Goal: Information Seeking & Learning: Check status

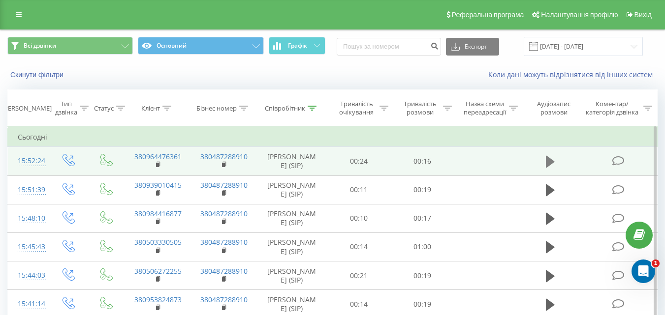
click at [548, 161] on icon at bounding box center [550, 162] width 9 height 12
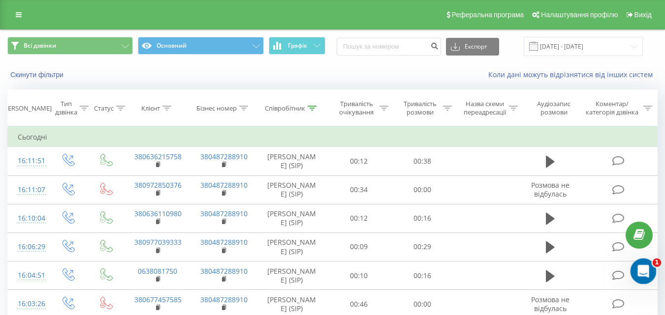
click at [640, 267] on icon "Открыть службу сообщений Intercom" at bounding box center [642, 270] width 16 height 16
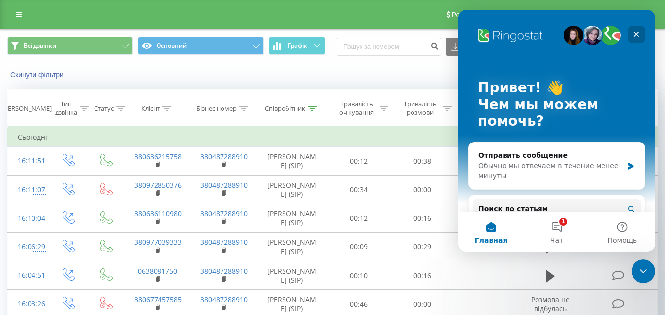
click at [634, 30] on div "Закрыть" at bounding box center [637, 35] width 18 height 18
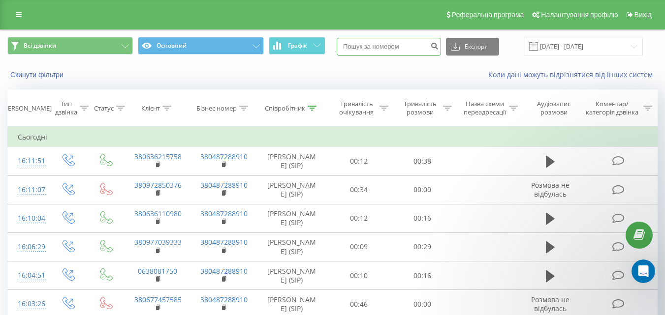
paste input "380638250562"
type input "380638250562"
click at [439, 43] on icon "submit" at bounding box center [434, 45] width 8 height 6
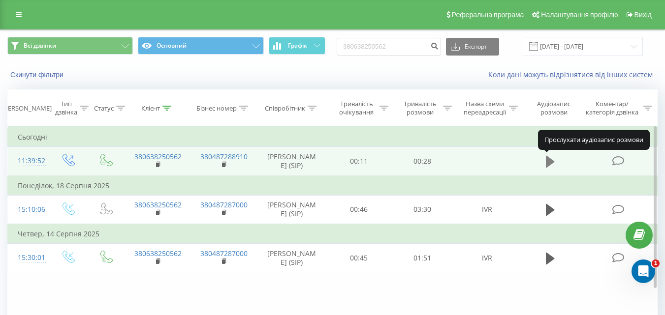
click at [550, 161] on icon at bounding box center [550, 162] width 9 height 12
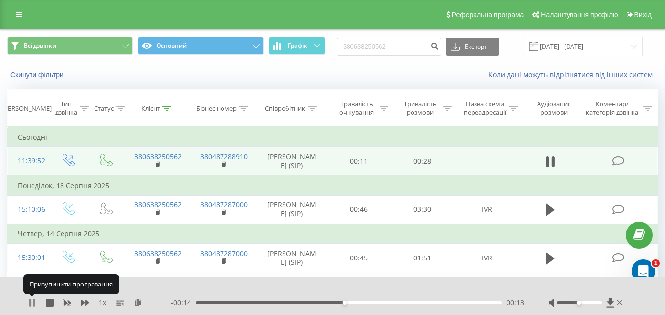
click at [33, 302] on icon at bounding box center [32, 303] width 8 height 8
click at [32, 302] on icon at bounding box center [32, 303] width 6 height 8
click at [32, 303] on icon at bounding box center [32, 303] width 8 height 8
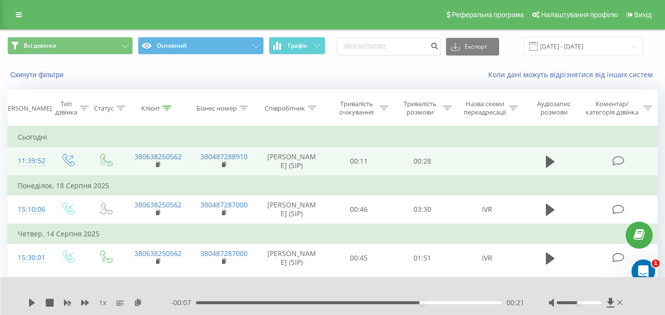
click at [205, 303] on div "00:21" at bounding box center [349, 303] width 306 height 3
click at [31, 304] on icon at bounding box center [32, 303] width 6 height 8
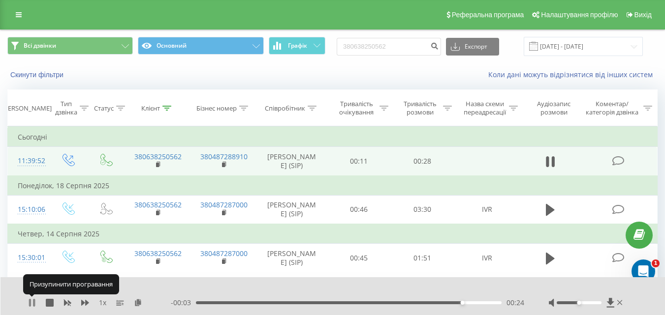
click at [32, 302] on icon at bounding box center [32, 303] width 8 height 8
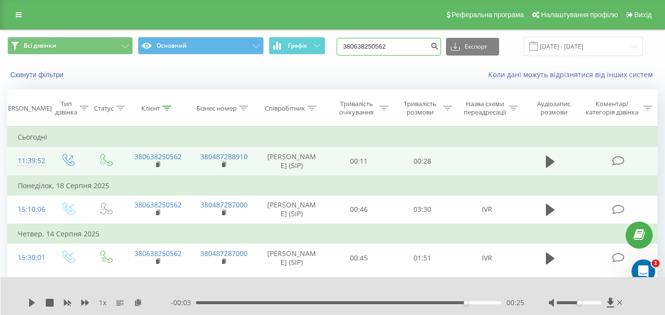
drag, startPoint x: 400, startPoint y: 47, endPoint x: 338, endPoint y: 41, distance: 62.3
click at [338, 41] on div "Всі дзвінки Основний Графік 380638250562 Експорт .csv .xls .xlsx 21.05.2025 - 2…" at bounding box center [332, 46] width 650 height 19
paste input "66166360"
type input "380666166360"
click at [439, 45] on icon "submit" at bounding box center [434, 45] width 8 height 6
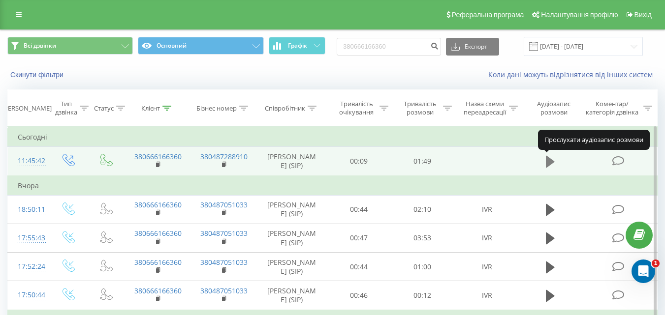
click at [552, 159] on icon at bounding box center [550, 162] width 9 height 14
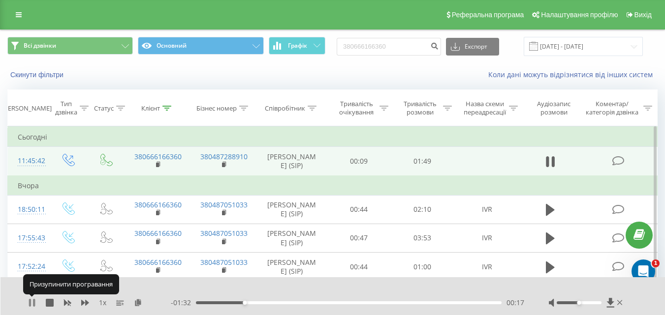
click at [31, 302] on icon at bounding box center [30, 303] width 2 height 8
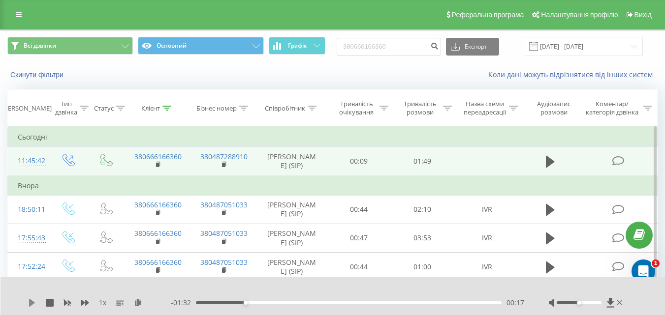
click at [29, 304] on icon at bounding box center [32, 303] width 8 height 8
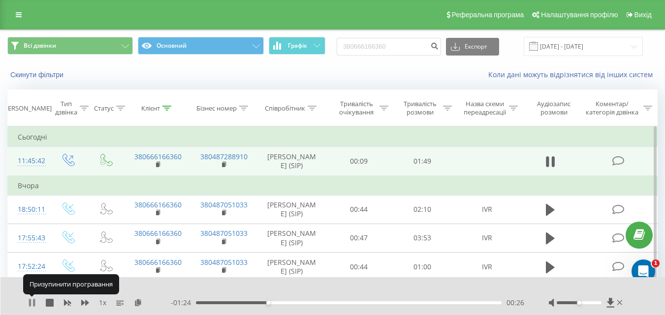
click at [34, 302] on icon at bounding box center [34, 303] width 2 height 8
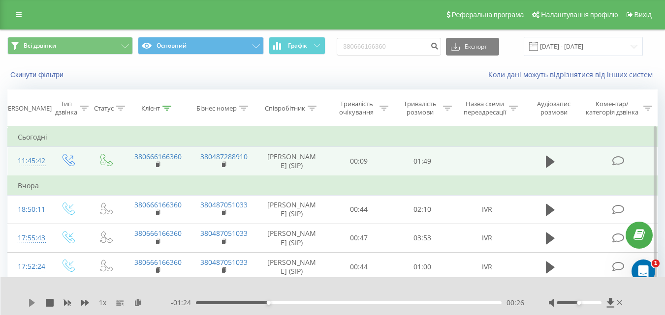
click at [31, 304] on icon at bounding box center [32, 303] width 6 height 8
click at [321, 302] on div "00:34" at bounding box center [349, 303] width 306 height 3
click at [352, 303] on div "00:46" at bounding box center [349, 303] width 306 height 3
click at [379, 302] on div "00:59" at bounding box center [349, 303] width 306 height 3
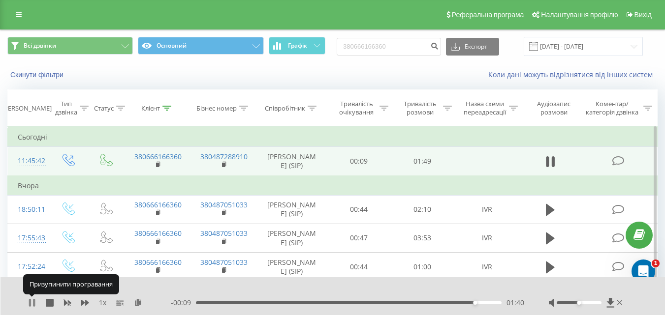
click at [34, 301] on icon at bounding box center [34, 303] width 2 height 8
click at [34, 302] on icon at bounding box center [32, 303] width 8 height 8
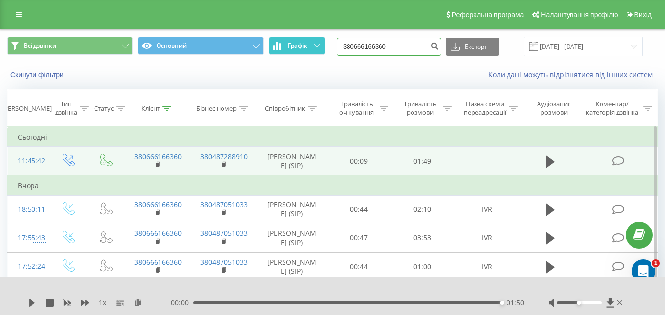
drag, startPoint x: 399, startPoint y: 46, endPoint x: 322, endPoint y: 44, distance: 76.3
click at [322, 44] on div "Всі дзвінки Основний Графік 380666166360 Експорт .csv .xls .xlsx 21.05.2025 - 2…" at bounding box center [332, 46] width 650 height 19
paste input "79192366"
type input "380679192366"
click at [439, 46] on icon "submit" at bounding box center [434, 45] width 8 height 6
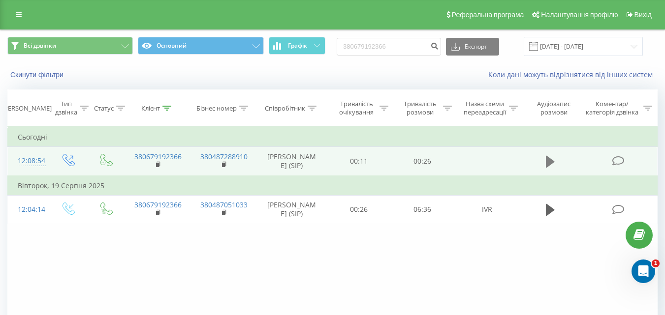
click at [549, 161] on icon at bounding box center [550, 162] width 9 height 12
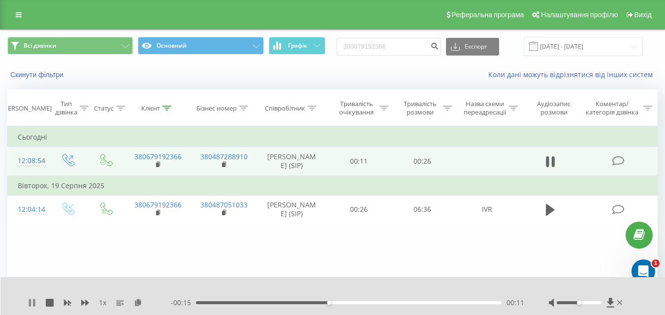
click at [30, 304] on icon at bounding box center [30, 303] width 2 height 8
click at [32, 302] on icon at bounding box center [32, 303] width 6 height 8
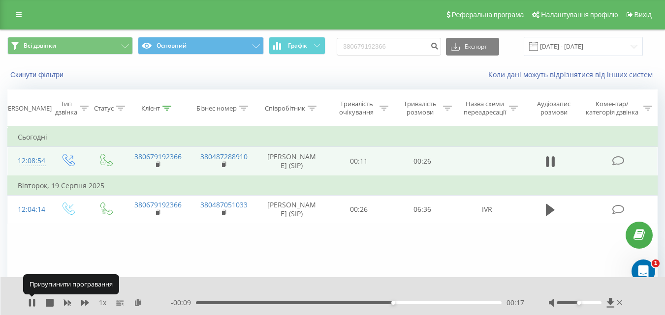
click at [32, 302] on icon at bounding box center [32, 303] width 8 height 8
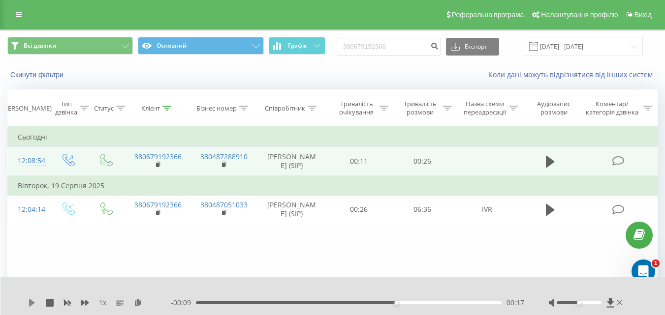
click at [34, 305] on icon at bounding box center [32, 303] width 8 height 8
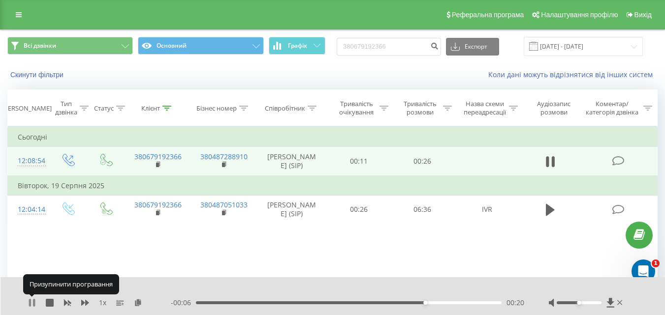
click at [34, 302] on icon at bounding box center [34, 303] width 2 height 8
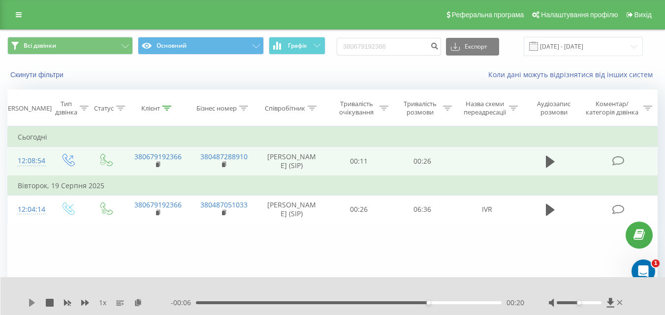
click at [32, 305] on icon at bounding box center [32, 303] width 6 height 8
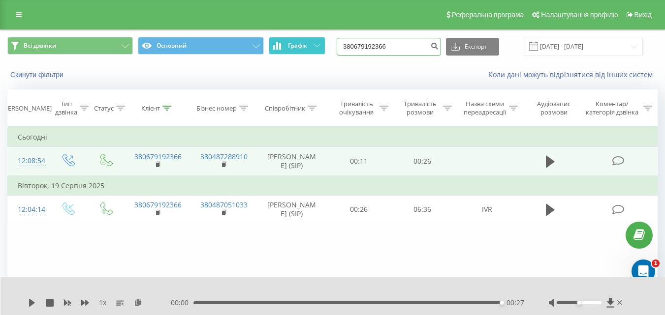
drag, startPoint x: 397, startPoint y: 45, endPoint x: 298, endPoint y: 48, distance: 98.5
click at [298, 48] on div "Всі дзвінки Основний Графік 380679192366 Експорт .csv .xls .xlsx 21.05.2025 - 2…" at bounding box center [332, 46] width 650 height 19
paste input "5566412"
type input "380675566412"
click at [439, 46] on icon "submit" at bounding box center [434, 45] width 8 height 6
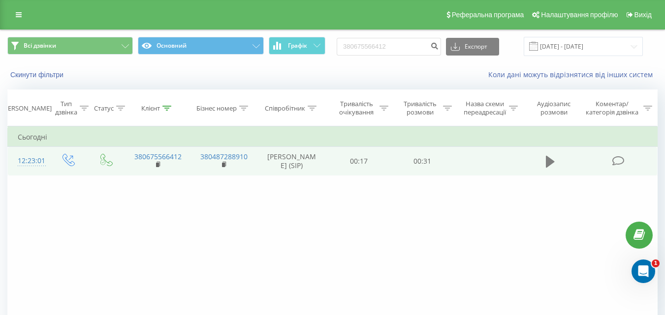
click at [549, 163] on icon at bounding box center [550, 162] width 9 height 12
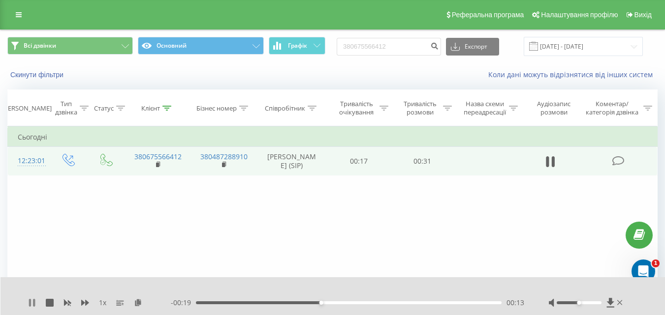
click at [32, 304] on icon at bounding box center [32, 303] width 8 height 8
click at [32, 304] on icon at bounding box center [32, 303] width 6 height 8
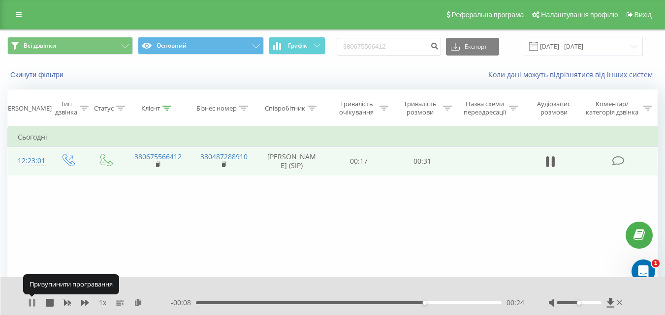
click at [32, 300] on icon at bounding box center [32, 303] width 8 height 8
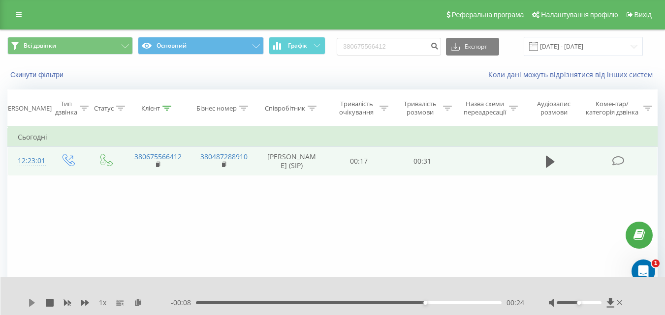
click at [32, 304] on icon at bounding box center [32, 303] width 6 height 8
click at [32, 301] on icon at bounding box center [32, 303] width 6 height 8
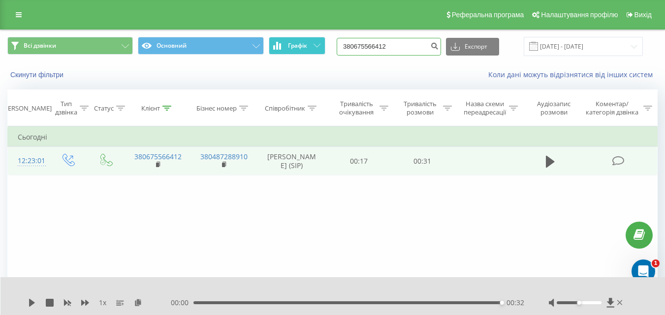
drag, startPoint x: 399, startPoint y: 45, endPoint x: 316, endPoint y: 47, distance: 83.2
click at [316, 47] on div "Всі дзвінки Основний Графік 380675566412 Експорт .csv .xls .xlsx 21.05.2025 - 2…" at bounding box center [332, 46] width 650 height 19
paste input "939867215"
type input "380939867215"
click at [439, 45] on icon "submit" at bounding box center [434, 45] width 8 height 6
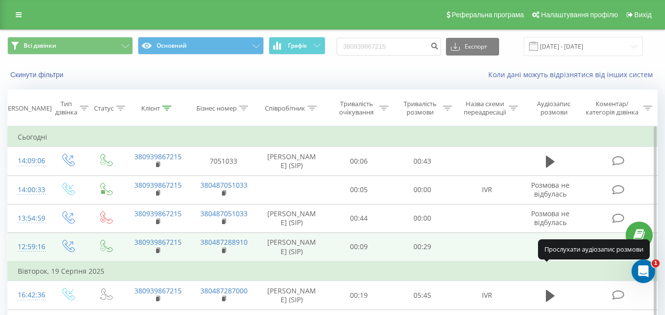
click at [547, 253] on icon at bounding box center [550, 248] width 9 height 12
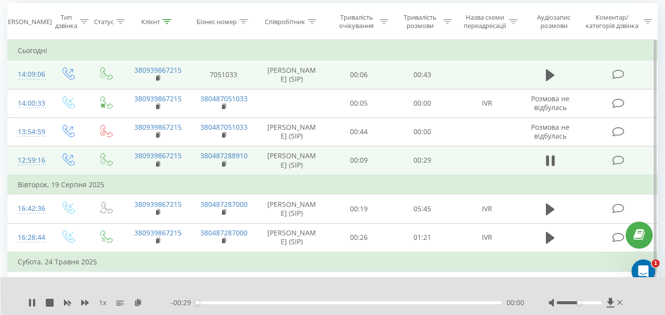
scroll to position [98, 0]
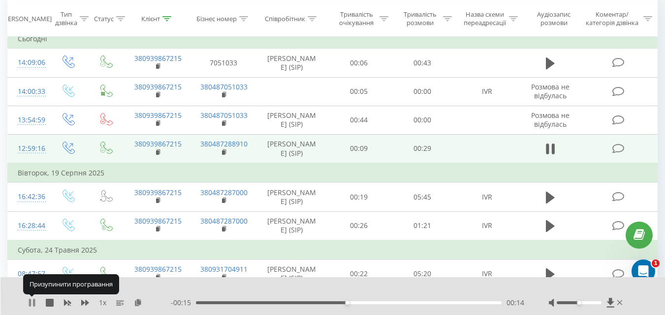
click at [32, 303] on icon at bounding box center [32, 303] width 8 height 8
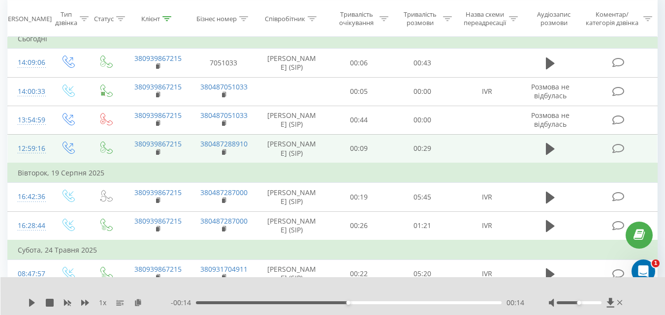
click at [30, 298] on div "1 x" at bounding box center [99, 303] width 143 height 10
click at [32, 303] on icon at bounding box center [32, 303] width 6 height 8
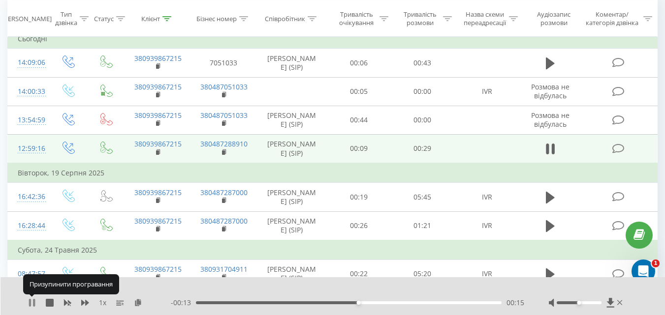
click at [34, 303] on icon at bounding box center [34, 303] width 2 height 8
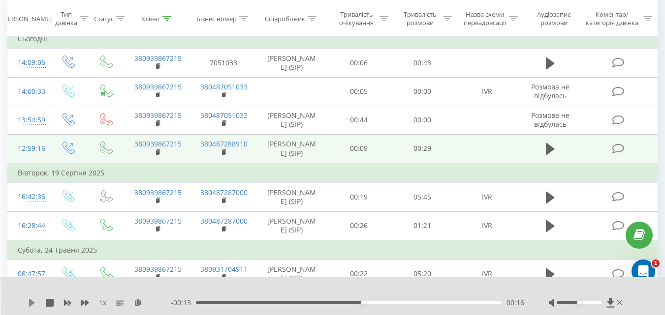
click at [32, 302] on icon at bounding box center [32, 303] width 6 height 8
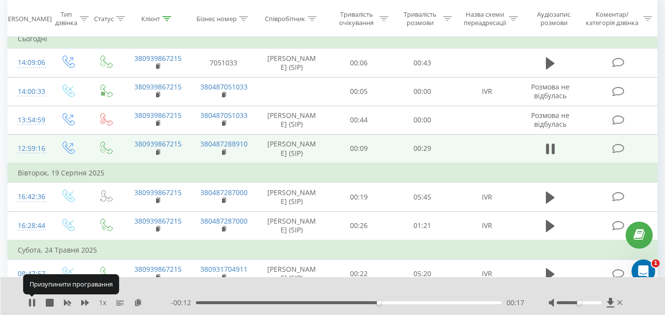
click at [32, 302] on icon at bounding box center [32, 303] width 8 height 8
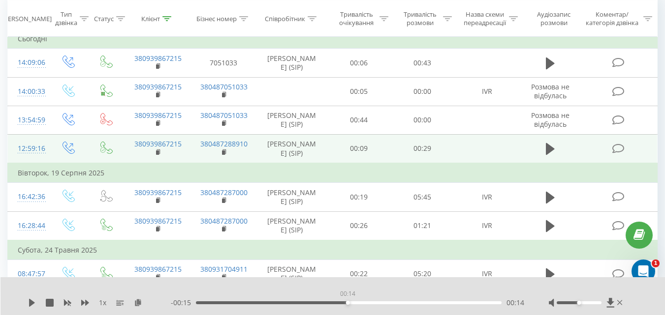
click at [347, 303] on div "00:14" at bounding box center [349, 303] width 306 height 3
click at [30, 303] on icon at bounding box center [32, 303] width 6 height 8
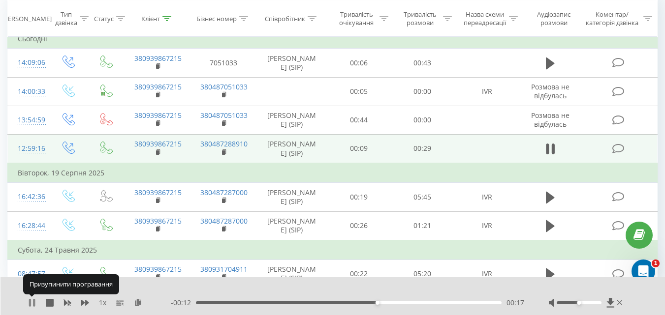
click at [31, 303] on icon at bounding box center [30, 303] width 2 height 8
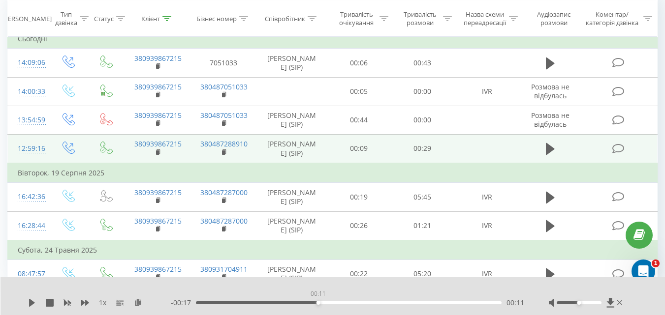
click at [318, 303] on div "00:11" at bounding box center [349, 303] width 306 height 3
click at [32, 302] on icon at bounding box center [32, 303] width 6 height 8
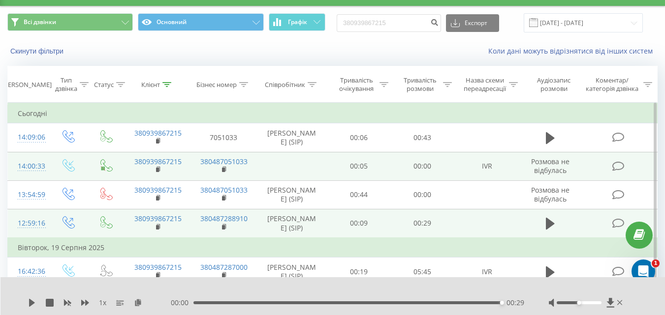
scroll to position [0, 0]
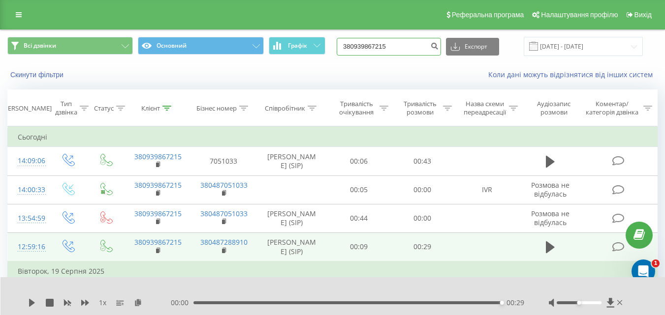
drag, startPoint x: 403, startPoint y: 49, endPoint x: 339, endPoint y: 42, distance: 63.8
click at [339, 42] on div "Всі дзвінки Основний Графік 380939867215 Експорт .csv .xls .xlsx [DATE] - [DATE]" at bounding box center [332, 46] width 650 height 19
paste input "0975930284"
type input "0975930284"
click at [439, 47] on icon "submit" at bounding box center [434, 45] width 8 height 6
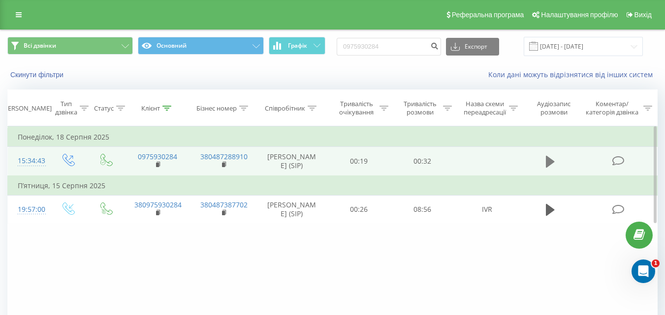
click at [551, 158] on icon at bounding box center [550, 162] width 9 height 14
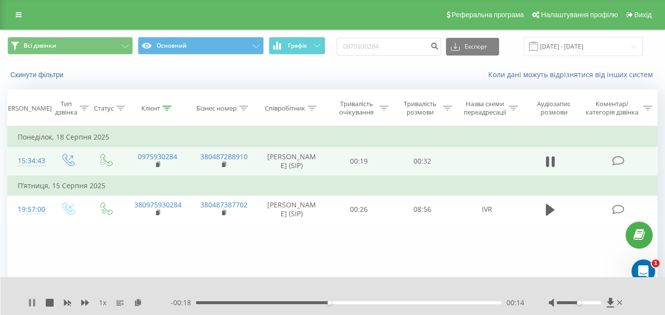
click at [34, 305] on icon at bounding box center [34, 303] width 2 height 8
click at [32, 302] on icon at bounding box center [32, 303] width 6 height 8
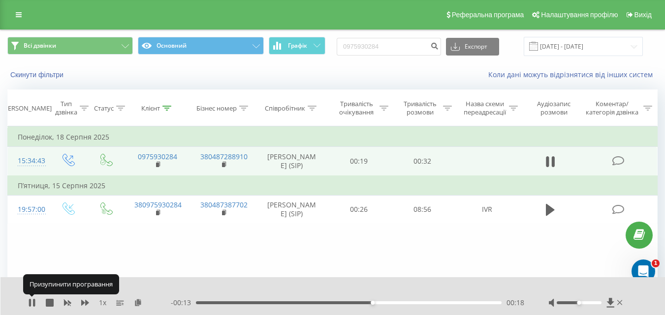
click at [32, 302] on icon at bounding box center [32, 303] width 8 height 8
click at [32, 302] on icon at bounding box center [32, 303] width 6 height 8
click at [32, 302] on icon at bounding box center [32, 303] width 8 height 8
click at [32, 302] on icon at bounding box center [32, 303] width 6 height 8
